Goal: Navigation & Orientation: Go to known website

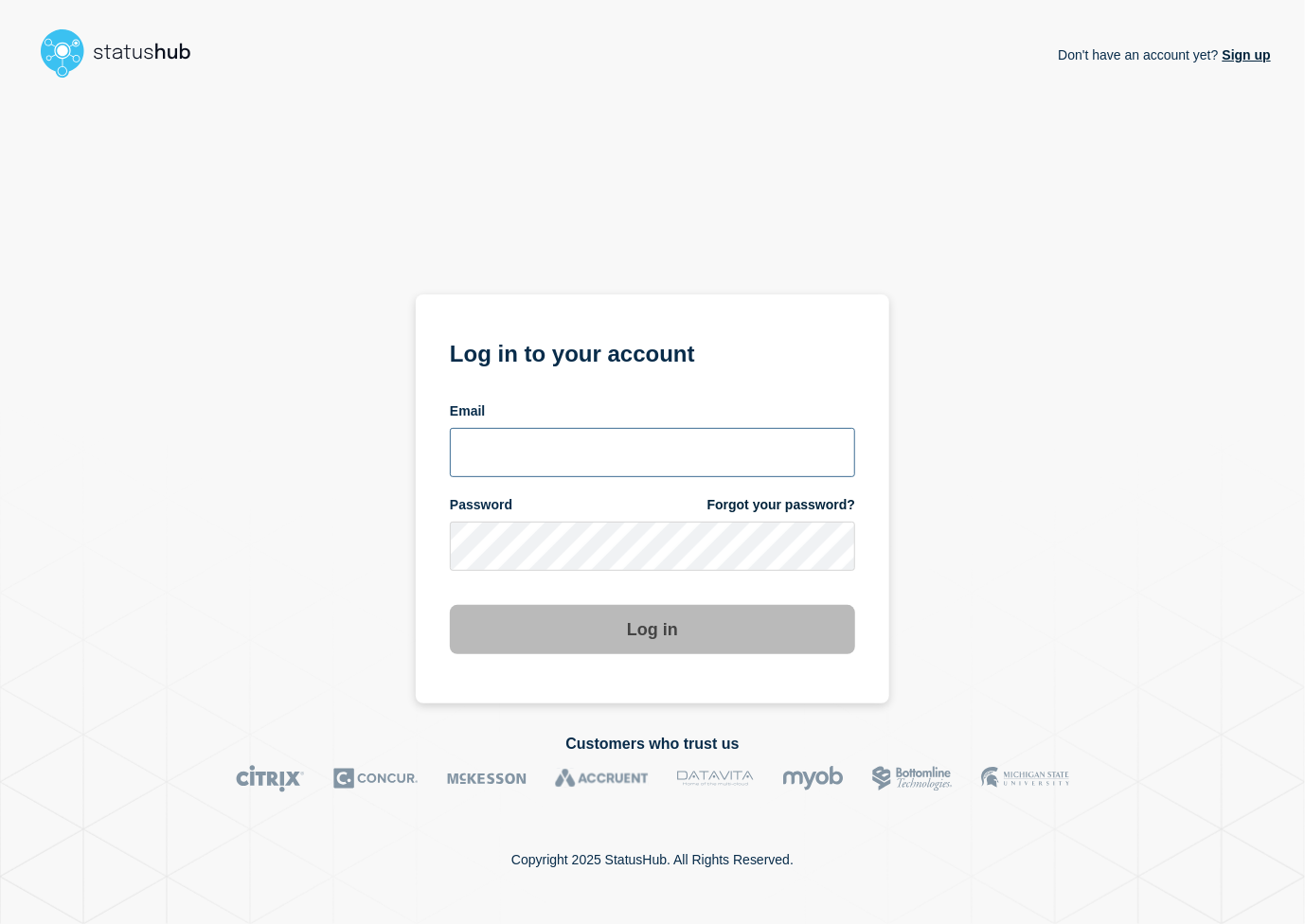
type input "lars.kjellberg@ist.com"
click at [681, 625] on button "Log in" at bounding box center [652, 630] width 405 height 49
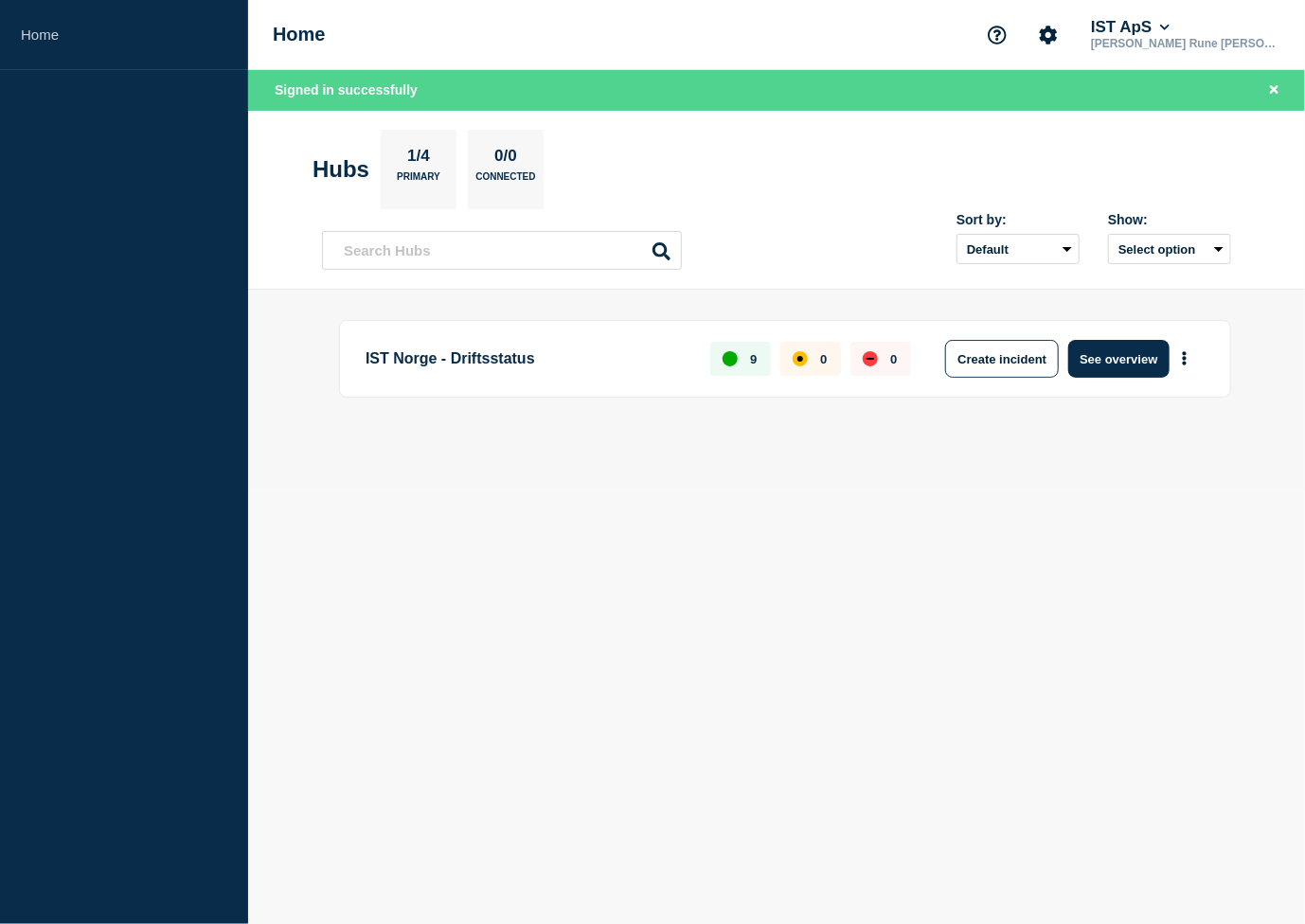
drag, startPoint x: 1118, startPoint y: 373, endPoint x: 1109, endPoint y: 361, distance: 15.0
click at [1112, 373] on button "See overview" at bounding box center [1119, 359] width 101 height 38
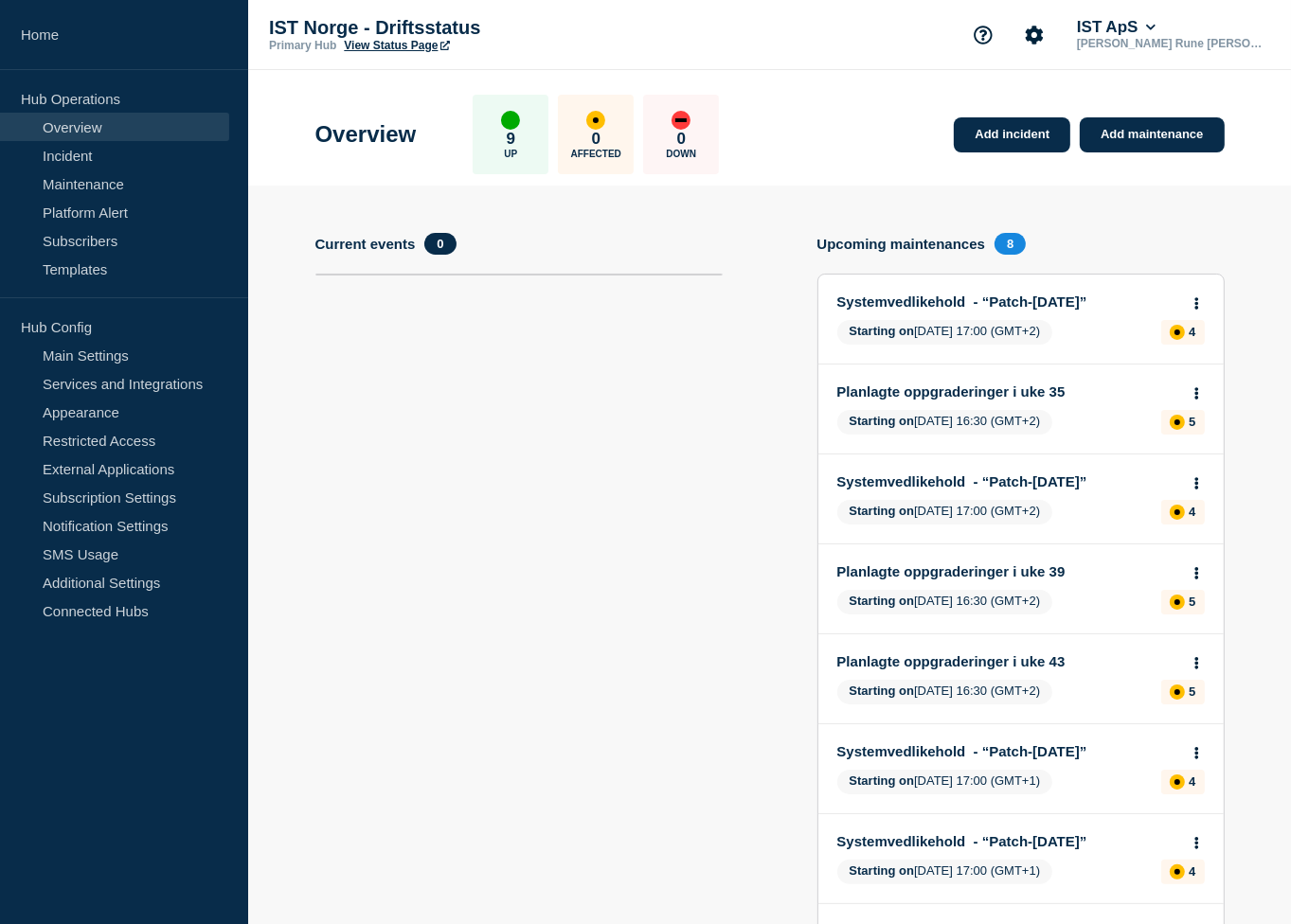
click at [363, 41] on link "View Status Page" at bounding box center [396, 46] width 106 height 13
